Goal: Find specific page/section: Find specific page/section

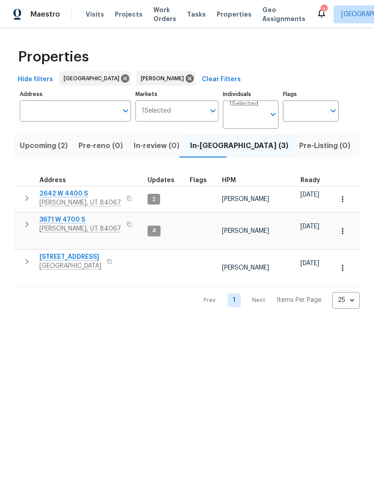
click at [60, 202] on span "Roy, UT 84067" at bounding box center [80, 202] width 82 height 9
click at [57, 224] on span "3671 W 4700 S" at bounding box center [80, 219] width 82 height 9
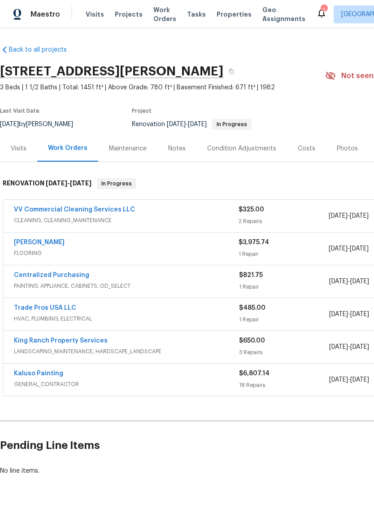
scroll to position [1, 0]
click at [124, 246] on div "Sherwin Williams" at bounding box center [126, 243] width 225 height 11
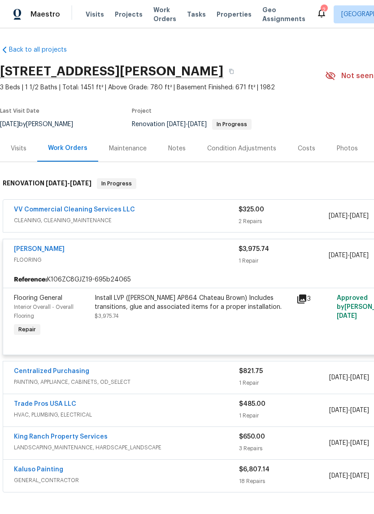
click at [148, 313] on div "Install LVP (Knighton AP864 Chateau Brown) Includes transitions, glue and assoc…" at bounding box center [193, 306] width 197 height 27
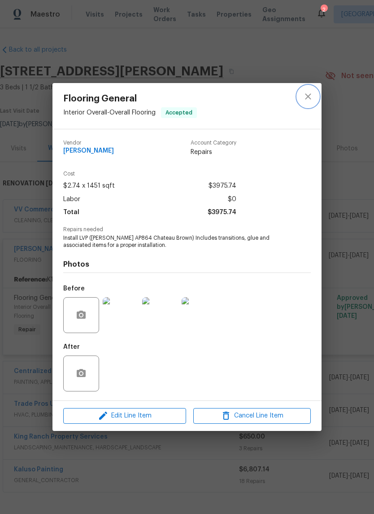
click at [310, 96] on icon "close" at bounding box center [308, 96] width 11 height 11
